Goal: Information Seeking & Learning: Learn about a topic

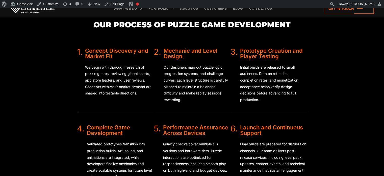
scroll to position [814, 0]
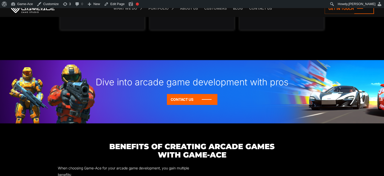
scroll to position [375, 0]
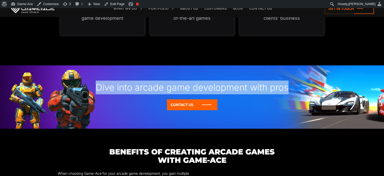
drag, startPoint x: 95, startPoint y: 86, endPoint x: 297, endPoint y: 81, distance: 201.9
click at [297, 81] on div "Dive into arcade game development with pros" at bounding box center [192, 82] width 384 height 34
copy div "Dive into arcade game development with pros"
click at [117, 3] on link "Edit Page" at bounding box center [114, 4] width 25 height 8
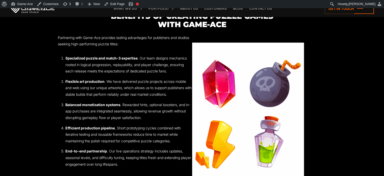
scroll to position [509, 0]
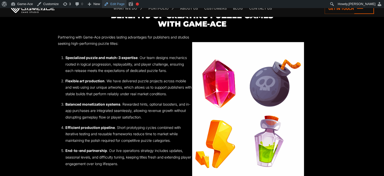
click at [118, 4] on link "Edit Page" at bounding box center [114, 4] width 25 height 8
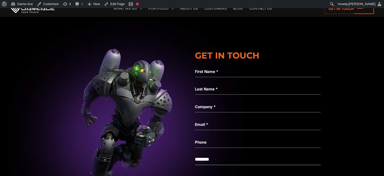
scroll to position [1360, 0]
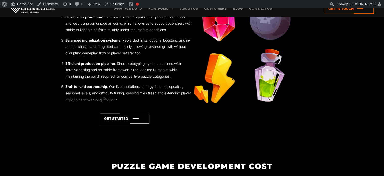
scroll to position [579, 0]
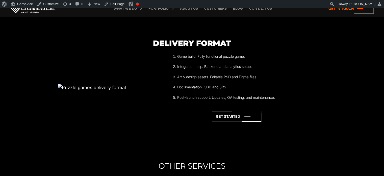
scroll to position [1155, 0]
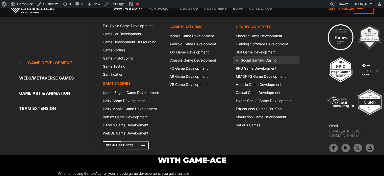
click at [257, 60] on link "Social Gaming Casino" at bounding box center [266, 60] width 66 height 8
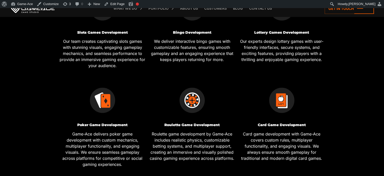
scroll to position [216, 0]
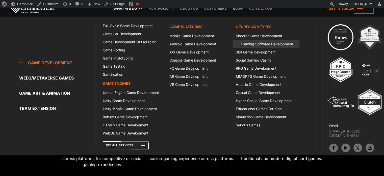
click at [249, 44] on link "iGaming Software Development" at bounding box center [266, 44] width 66 height 8
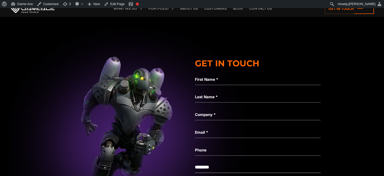
scroll to position [1477, 0]
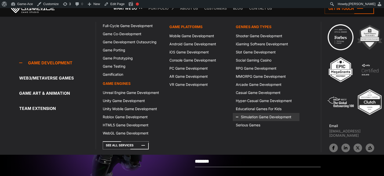
click at [246, 113] on icon at bounding box center [242, 117] width 12 height 8
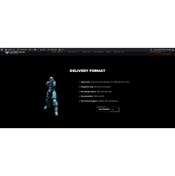
scroll to position [1292, 0]
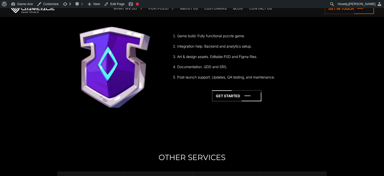
scroll to position [1166, 0]
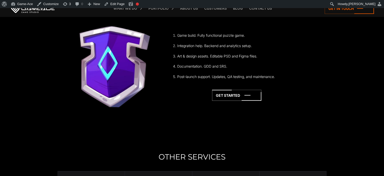
click at [1, 37] on section "Delivery format Game build. Fully functional puzzle game. Integration help. Bac…" at bounding box center [192, 69] width 384 height 125
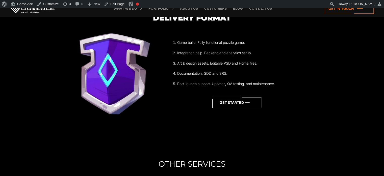
scroll to position [1160, 0]
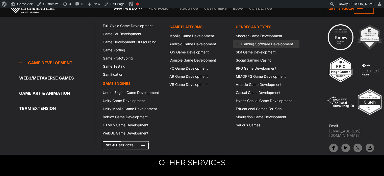
click at [251, 45] on link "iGaming Software Development" at bounding box center [266, 44] width 66 height 8
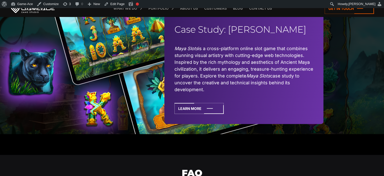
scroll to position [1098, 0]
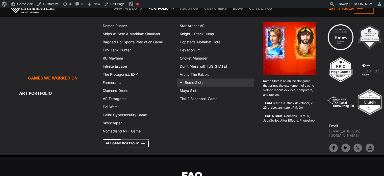
click at [191, 81] on icon at bounding box center [186, 82] width 12 height 8
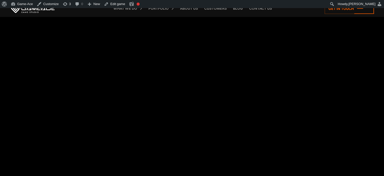
scroll to position [664, 0]
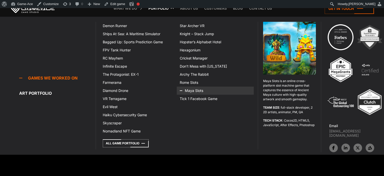
click at [200, 91] on link "Maya Slots" at bounding box center [215, 90] width 77 height 8
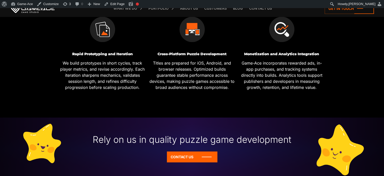
scroll to position [335, 0]
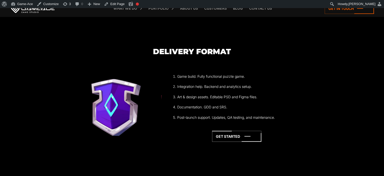
scroll to position [1125, 0]
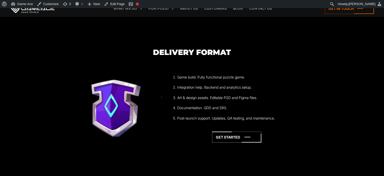
click at [6, 56] on section "Delivery format Game build. Fully functional puzzle game. Integration help. Bac…" at bounding box center [192, 110] width 384 height 125
click at [0, 62] on section "Delivery format Game build. Fully functional puzzle game. Integration help. Bac…" at bounding box center [192, 110] width 384 height 125
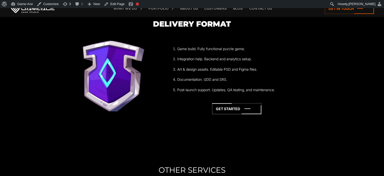
scroll to position [1152, 0]
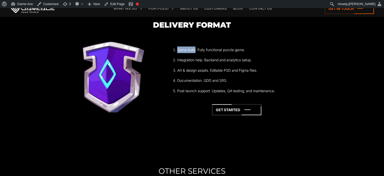
drag, startPoint x: 177, startPoint y: 49, endPoint x: 196, endPoint y: 49, distance: 18.7
click at [196, 49] on li "Game build. Fully functional puzzle game." at bounding box center [240, 49] width 127 height 7
copy li "Game build"
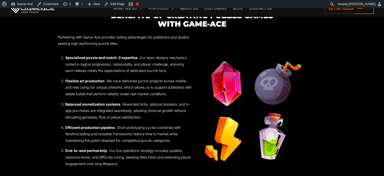
scroll to position [506, 0]
